Goal: Information Seeking & Learning: Understand process/instructions

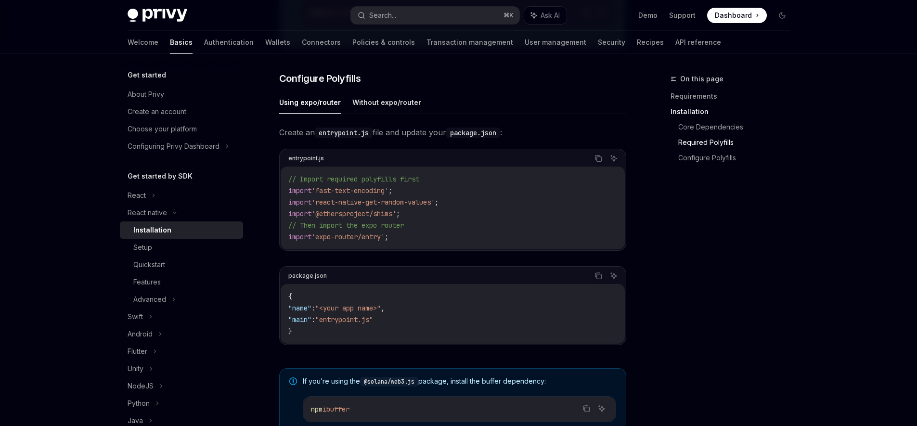
scroll to position [426, 0]
click at [152, 194] on icon at bounding box center [154, 196] width 4 height 12
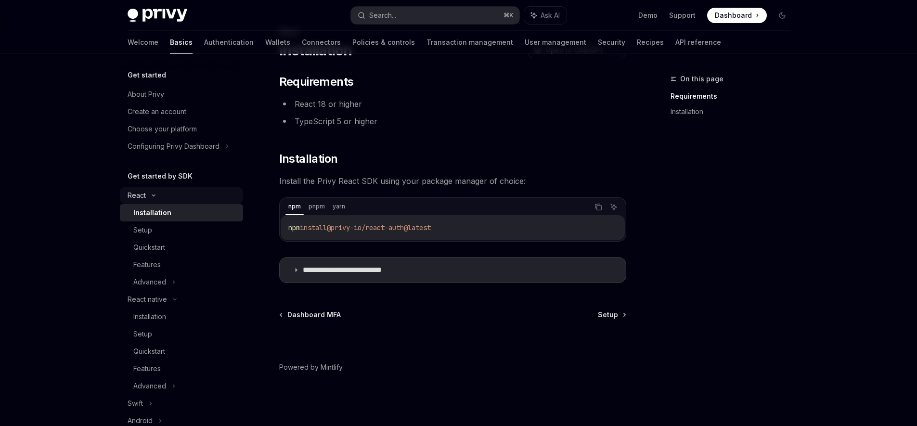
scroll to position [47, 0]
click at [159, 317] on div "Installation" at bounding box center [149, 317] width 33 height 12
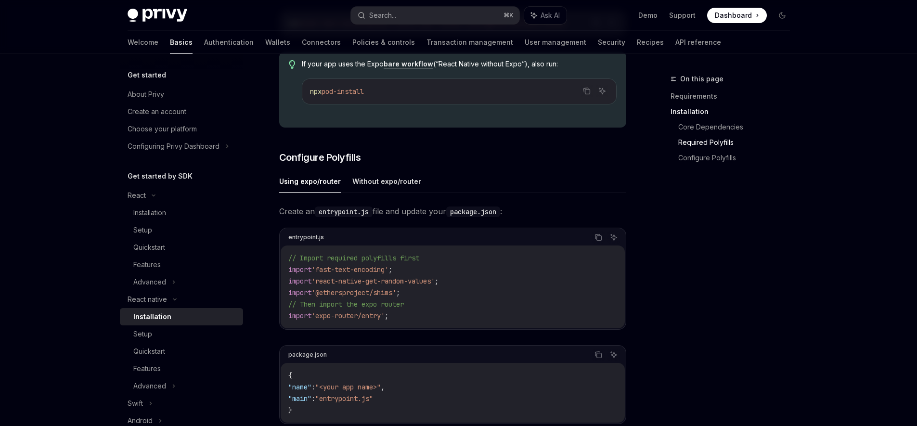
scroll to position [41, 0]
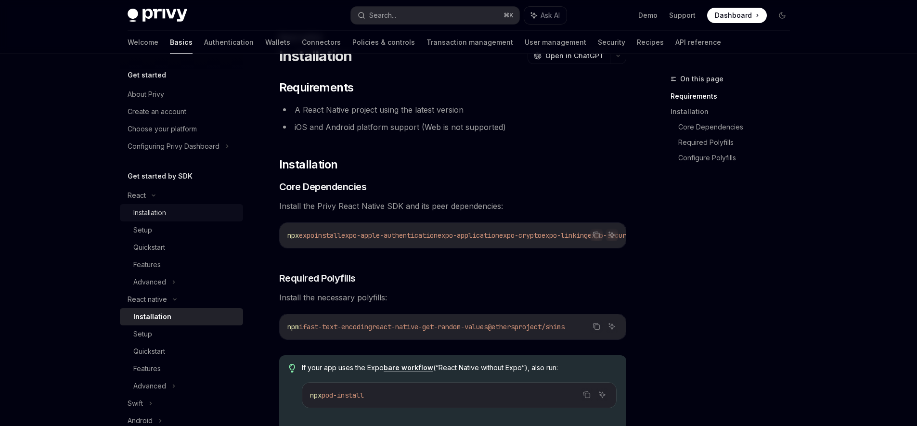
click at [154, 216] on div "Installation" at bounding box center [149, 213] width 33 height 12
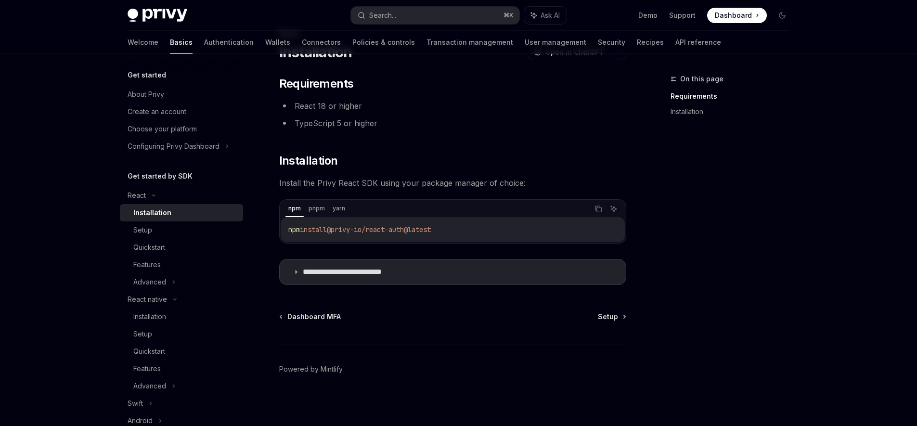
scroll to position [47, 0]
click at [323, 264] on summary "**********" at bounding box center [453, 269] width 346 height 25
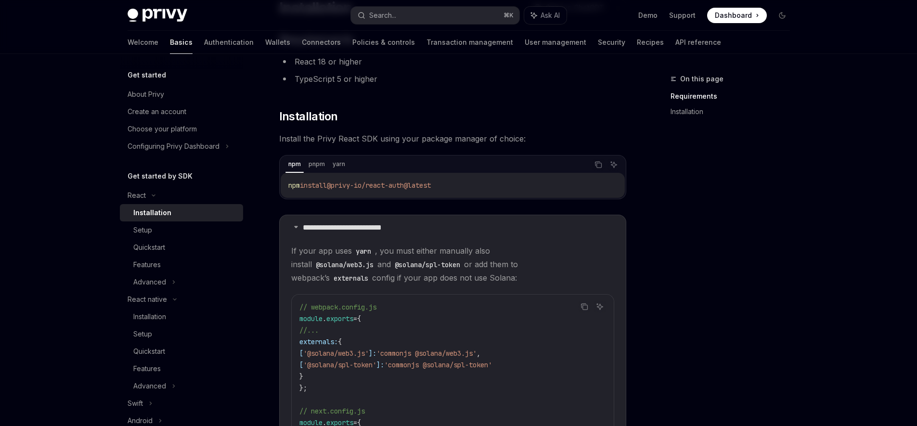
scroll to position [94, 0]
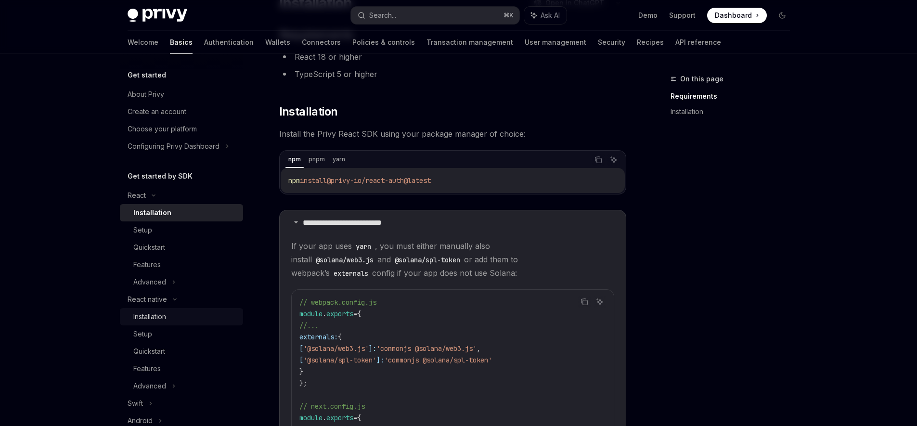
click at [157, 311] on div "Installation" at bounding box center [149, 317] width 33 height 12
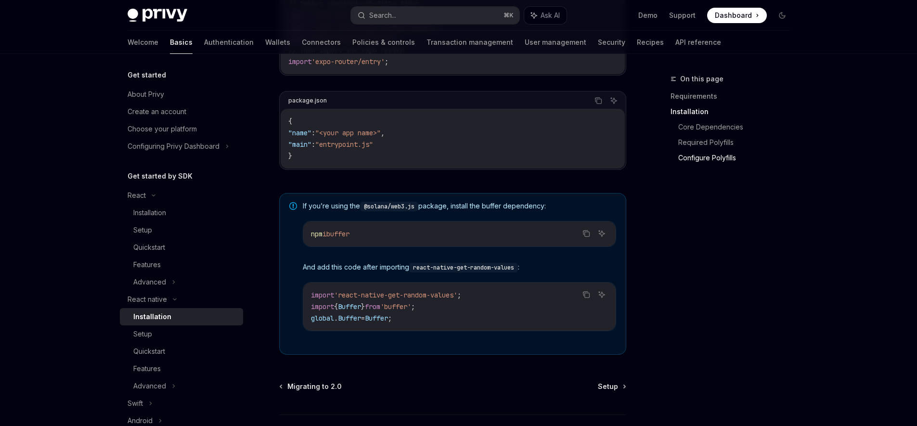
scroll to position [675, 0]
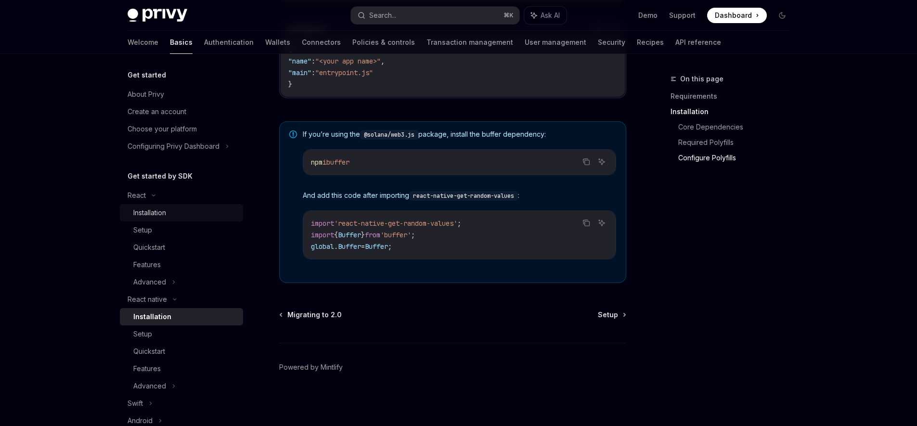
click at [165, 215] on div "Installation" at bounding box center [149, 213] width 33 height 12
type textarea "*"
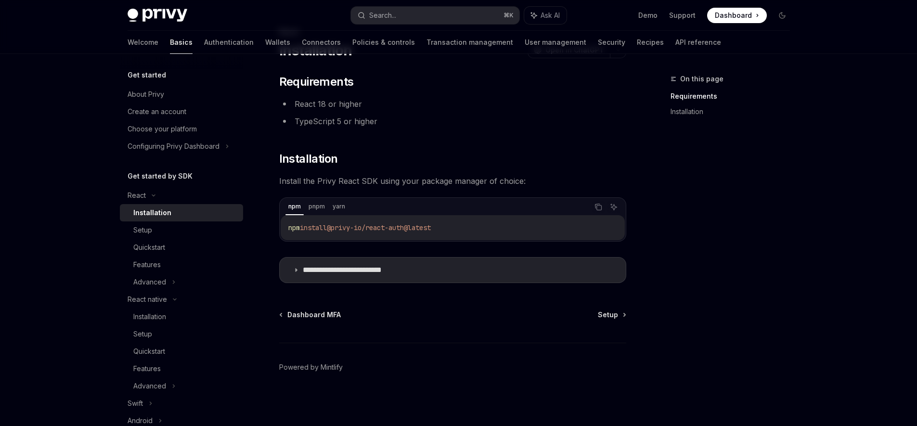
scroll to position [47, 0]
